Goal: Communication & Community: Answer question/provide support

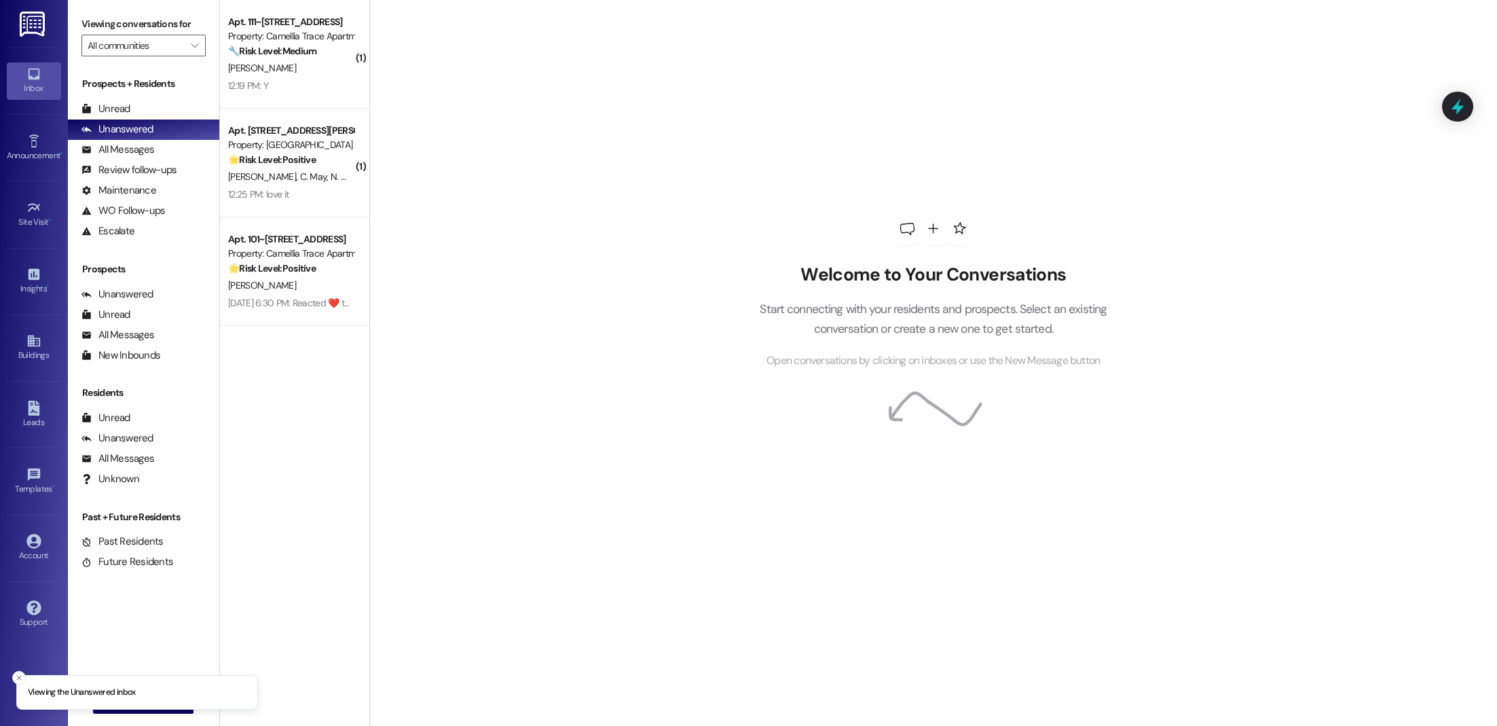
click at [33, 25] on img at bounding box center [34, 24] width 28 height 25
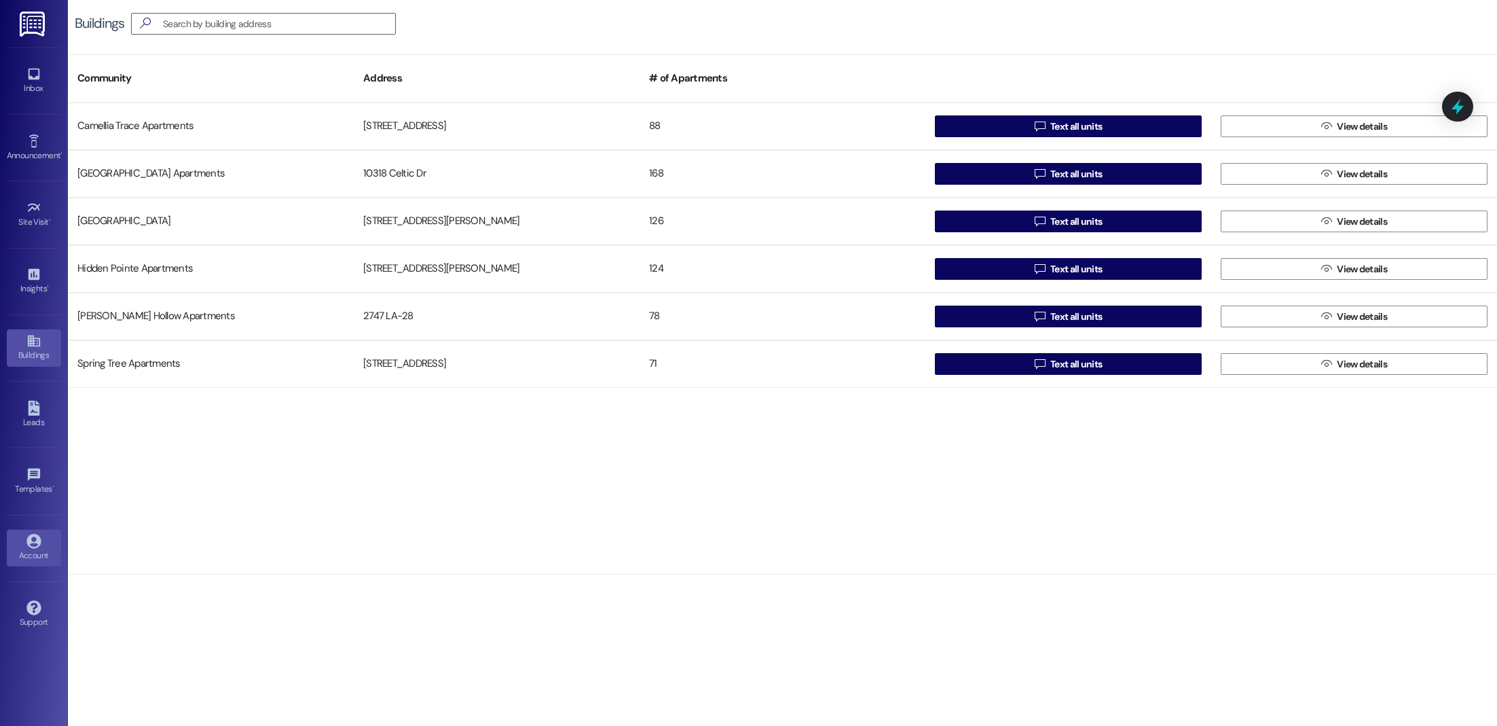
click at [35, 536] on icon at bounding box center [33, 541] width 15 height 15
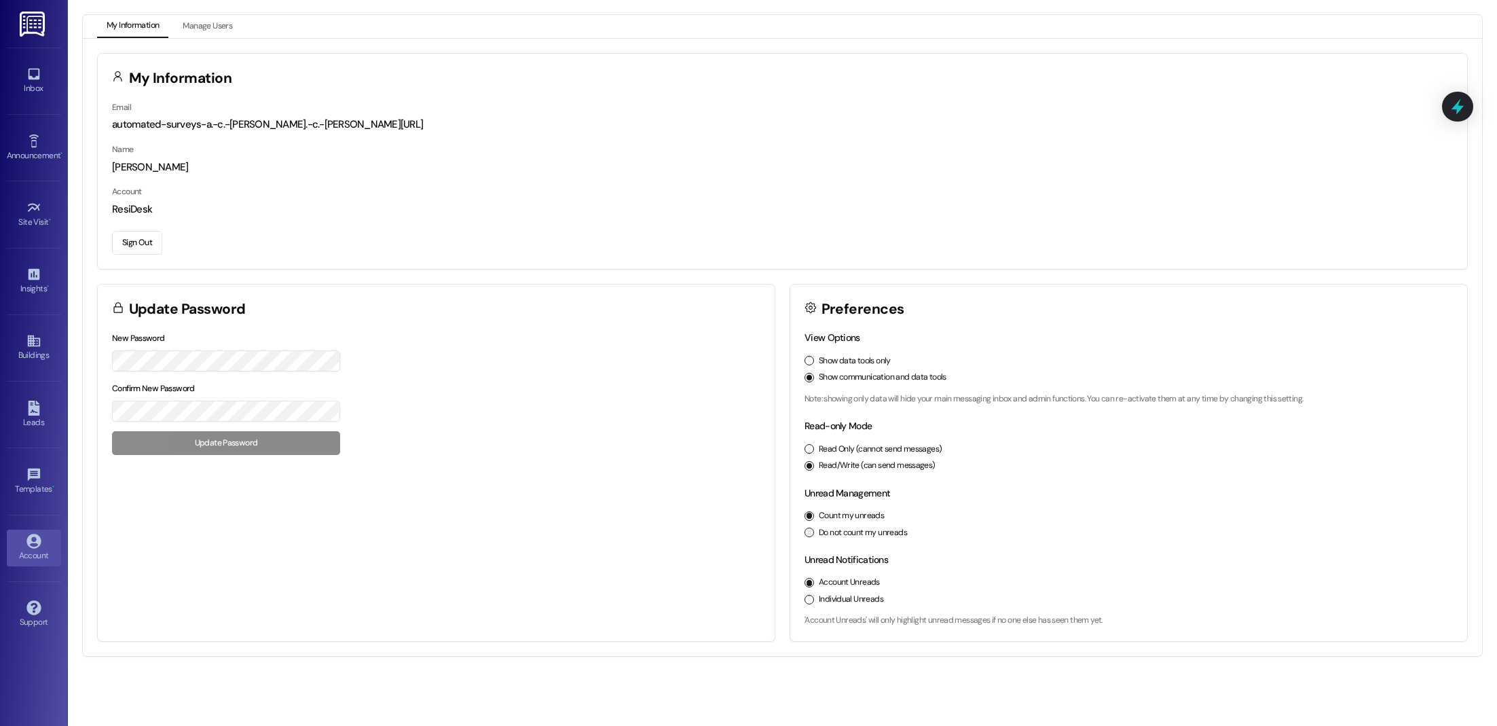
click at [146, 254] on div "Email automated-surveys-a.-c.-[PERSON_NAME].-c.-[PERSON_NAME] Name [PERSON_NAME…" at bounding box center [782, 184] width 1369 height 169
click at [145, 248] on button "Sign Out" at bounding box center [137, 243] width 50 height 24
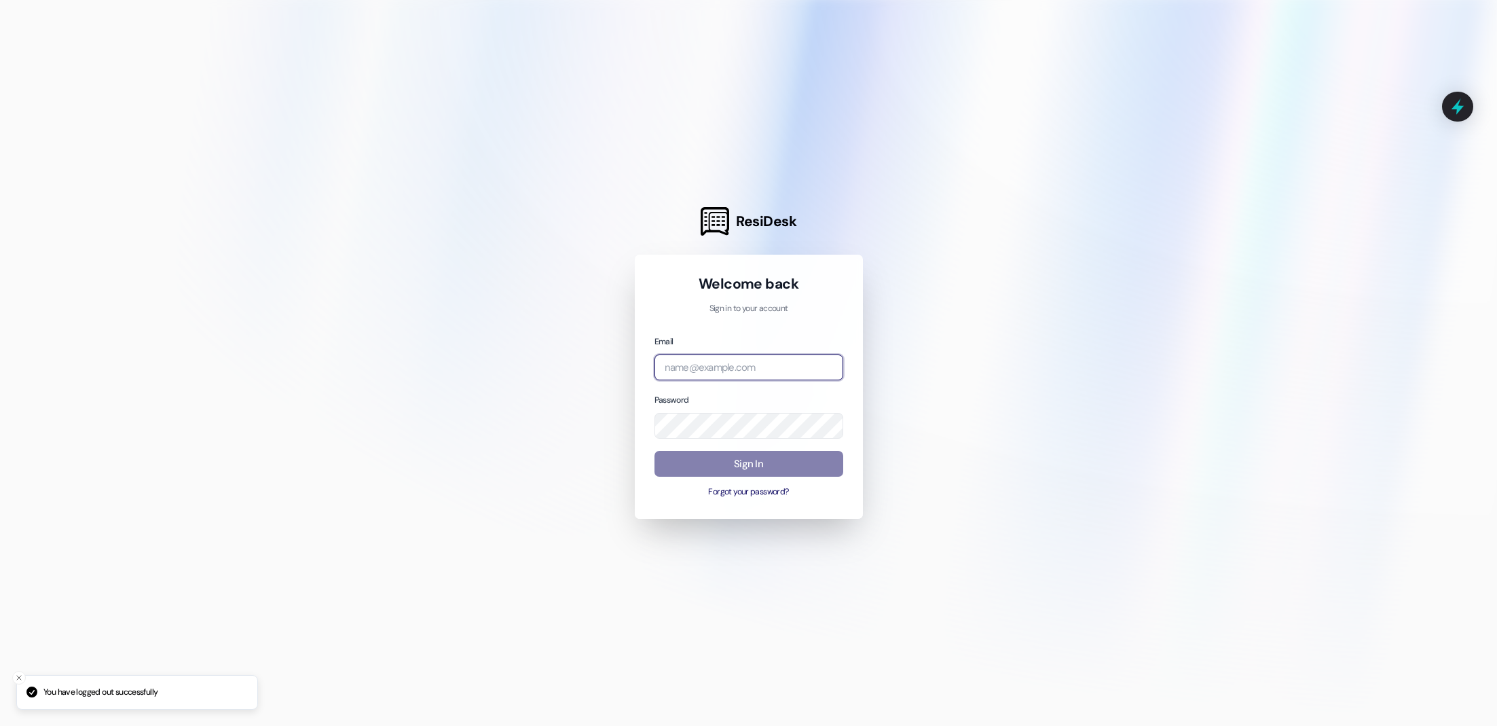
click at [734, 364] on input "email" at bounding box center [748, 367] width 189 height 26
click at [0, 725] on com-1password-button at bounding box center [0, 726] width 0 height 0
type input "automated-surveys-a.-c.-[PERSON_NAME].-c.-[PERSON_NAME][URL]"
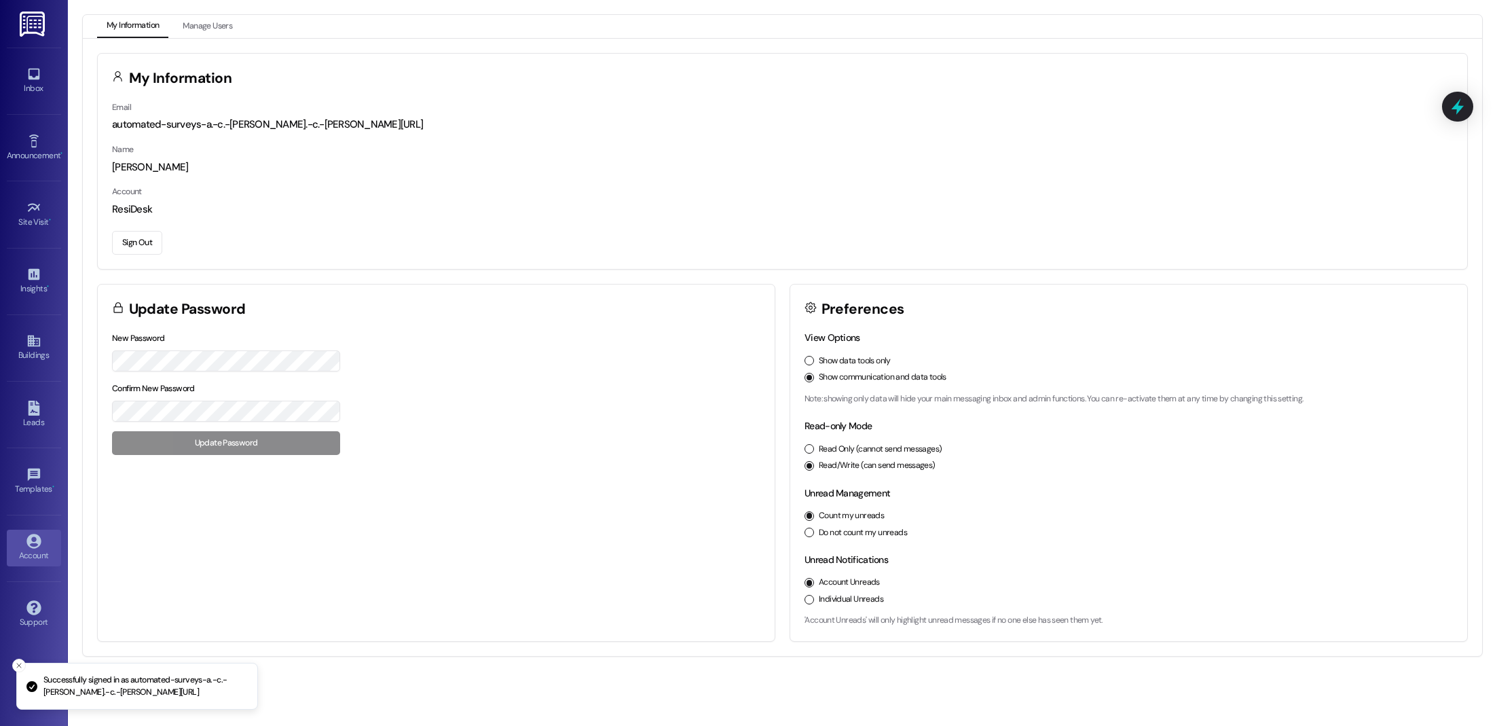
click at [21, 58] on div "Inbox Go to Inbox" at bounding box center [34, 81] width 54 height 67
click at [28, 74] on icon at bounding box center [33, 74] width 15 height 15
click at [34, 209] on icon at bounding box center [33, 207] width 15 height 15
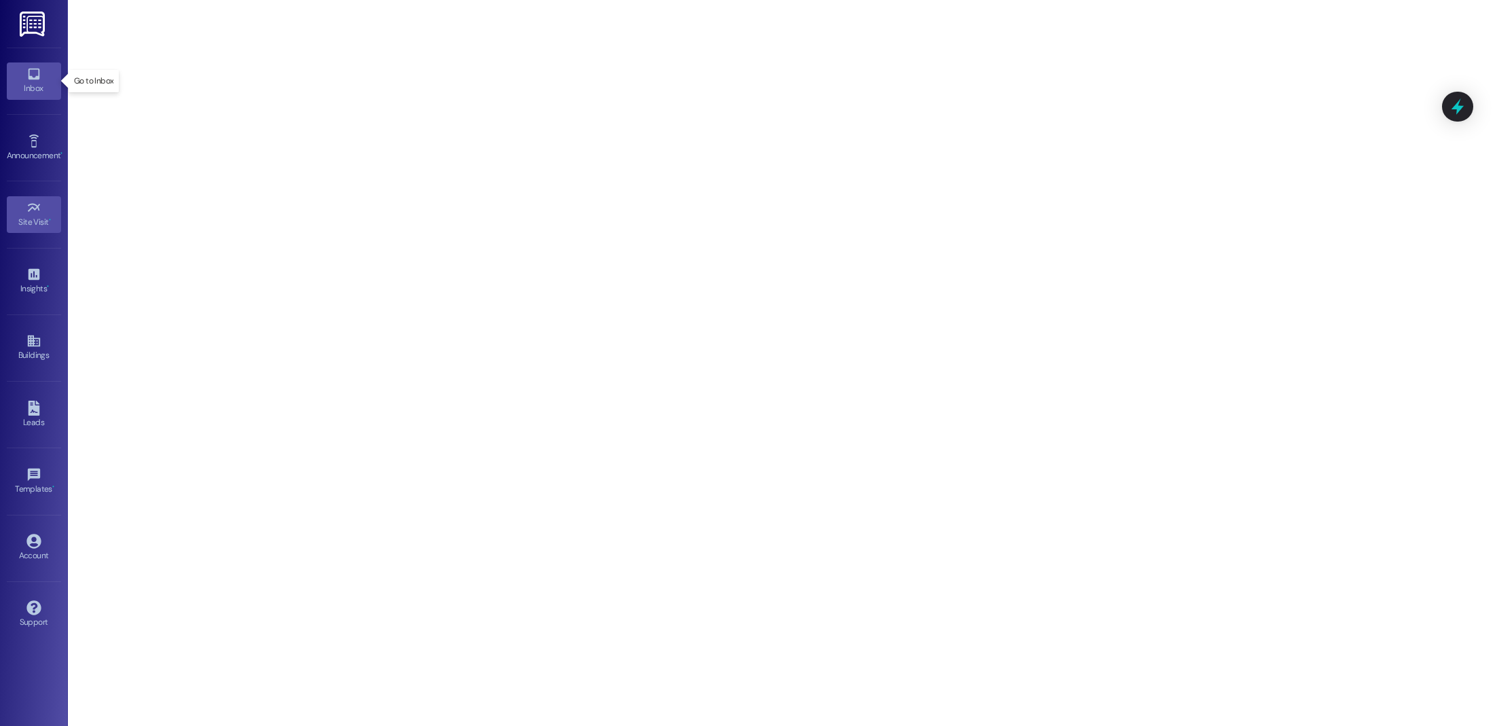
click at [35, 79] on icon at bounding box center [33, 74] width 15 height 15
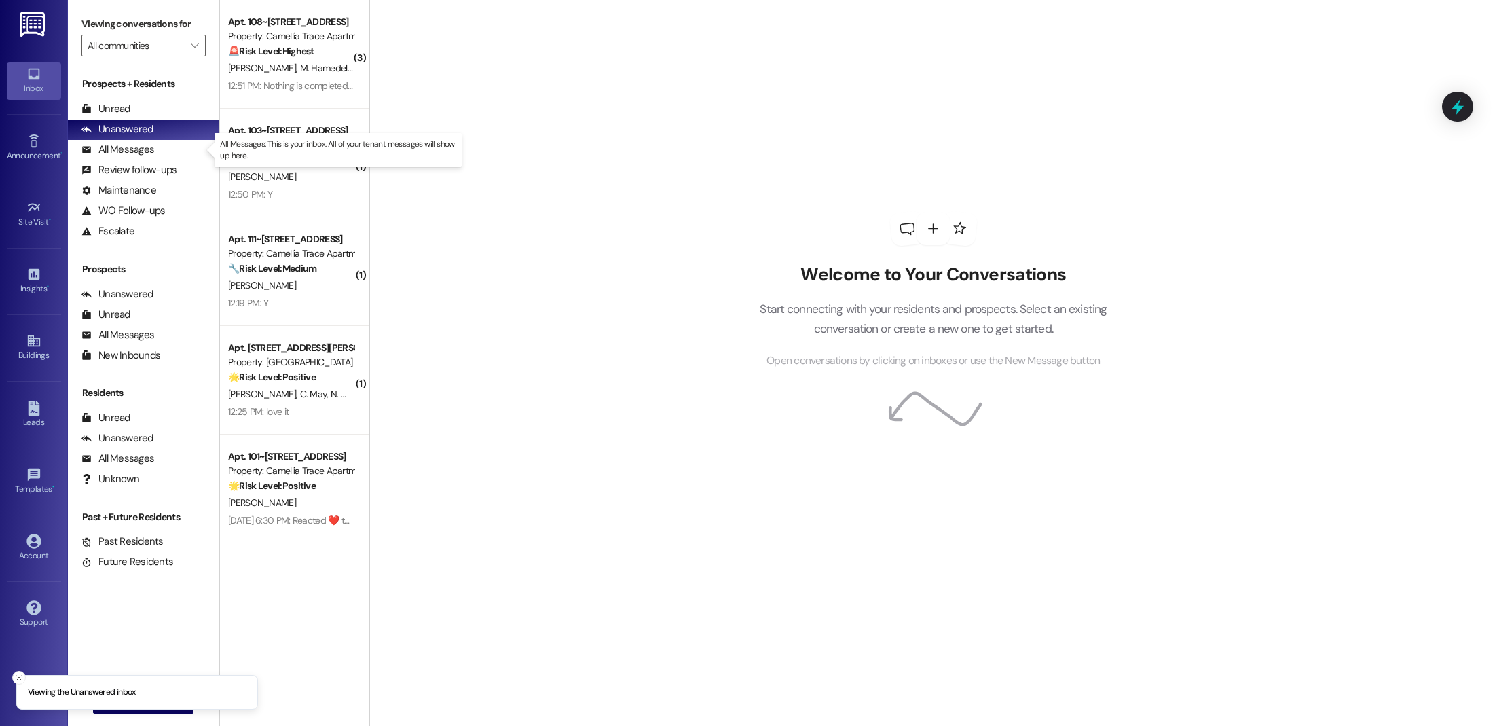
click at [288, 142] on p "All Messages: This is your inbox. All of your tenant messages will show up here." at bounding box center [338, 149] width 236 height 23
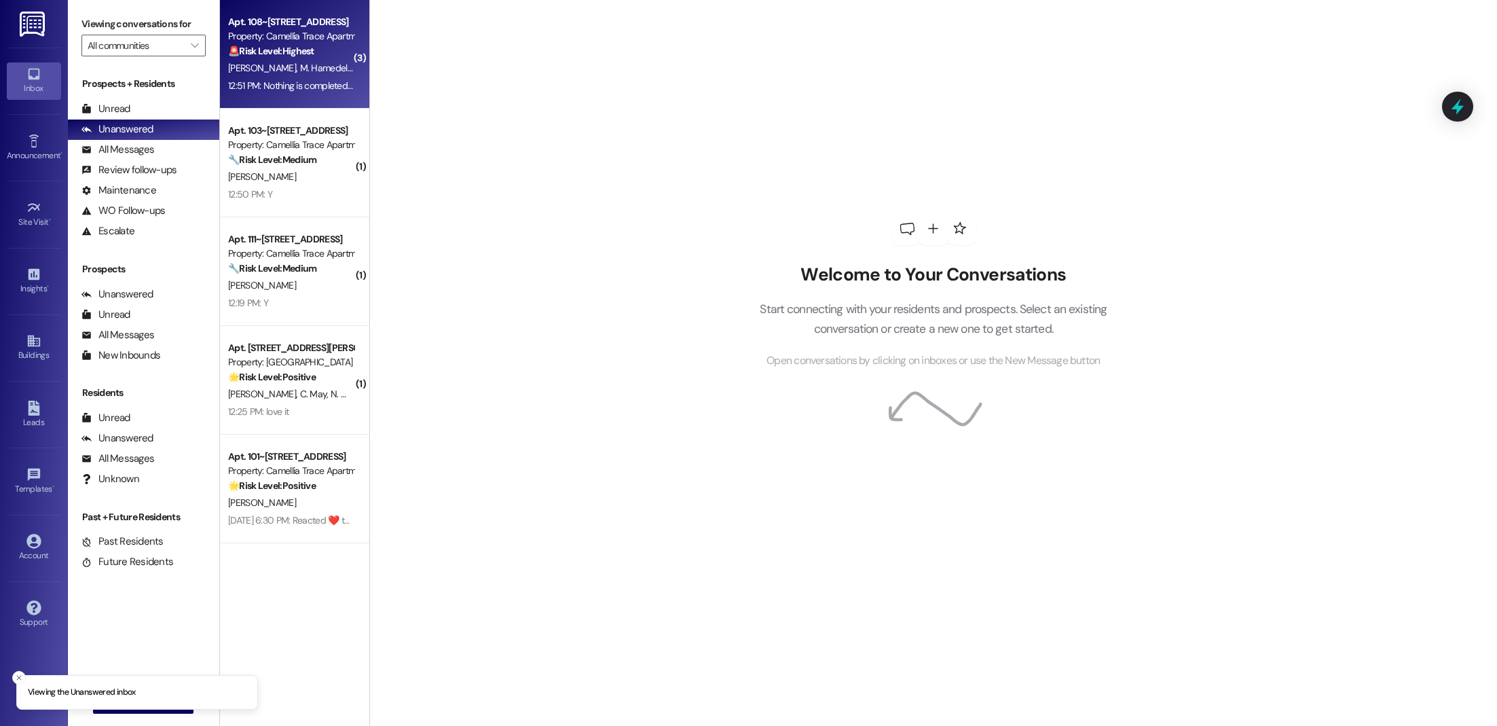
click at [284, 79] on div "12:51 PM: Nothing is completed carpet is soaking wet and water is spreading now…" at bounding box center [387, 85] width 318 height 12
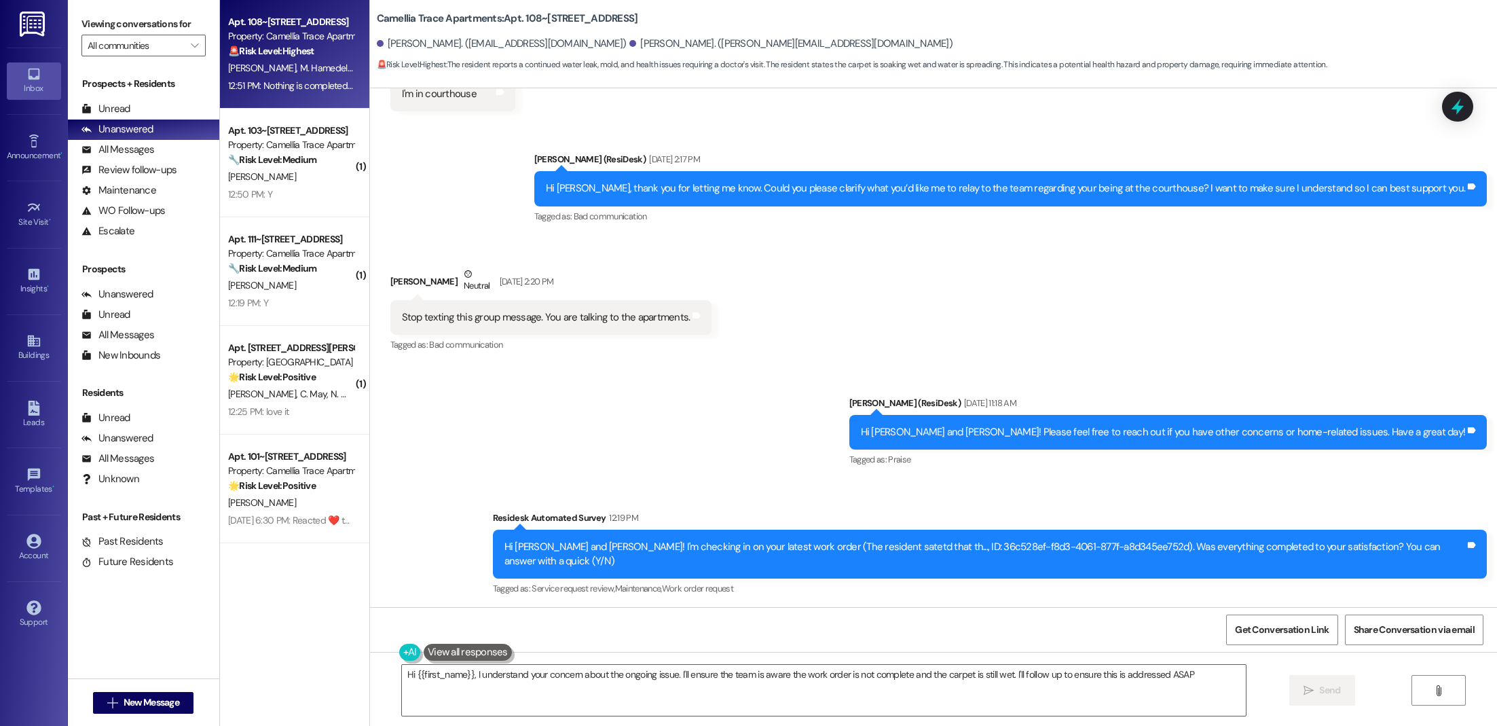
type textarea "Hi {{first_name}}, I understand your concern about the ongoing issue. I'll ensu…"
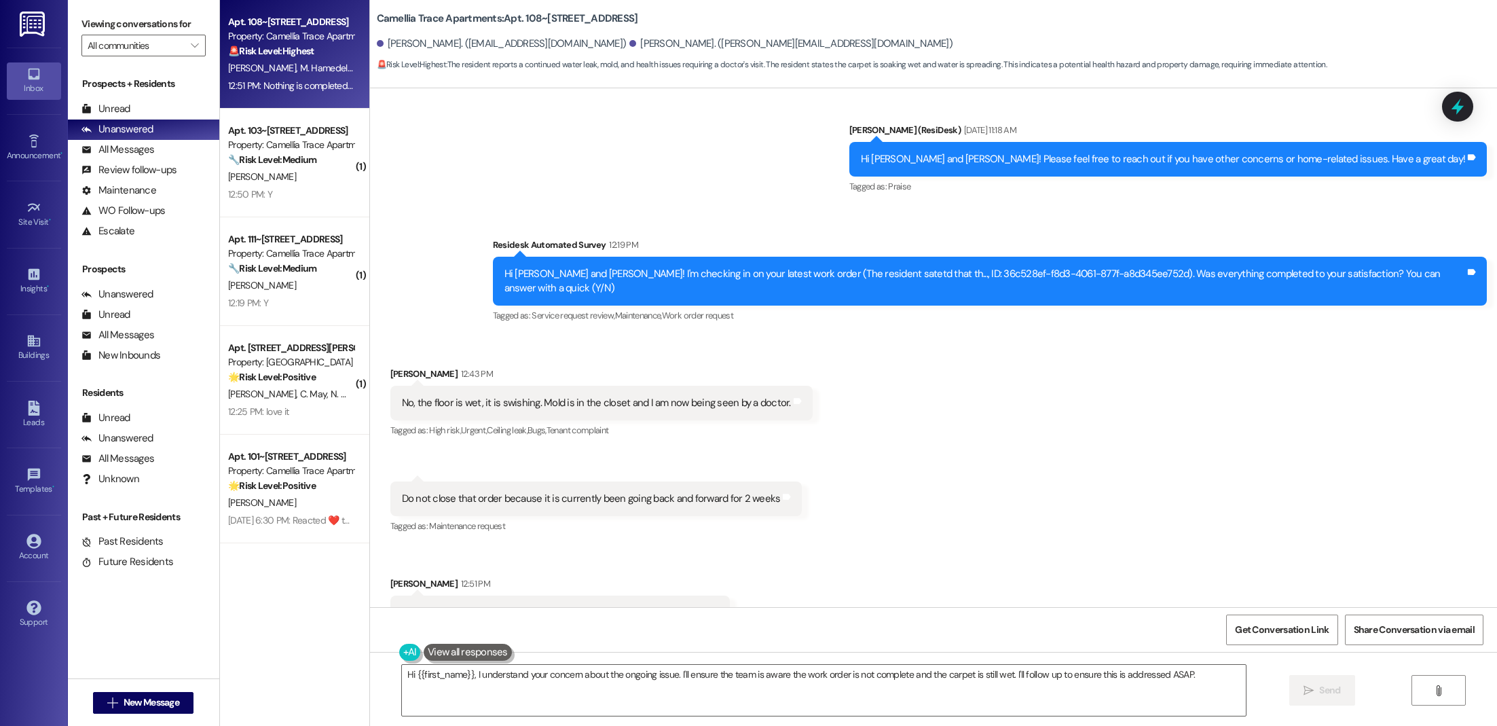
scroll to position [916, 0]
